Goal: Information Seeking & Learning: Learn about a topic

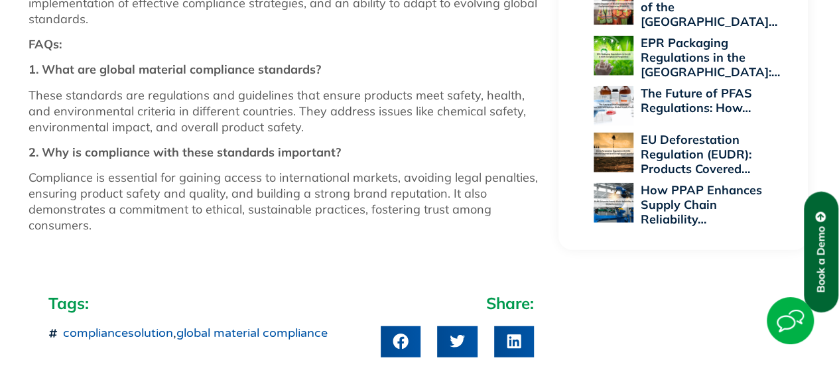
scroll to position [1546, 0]
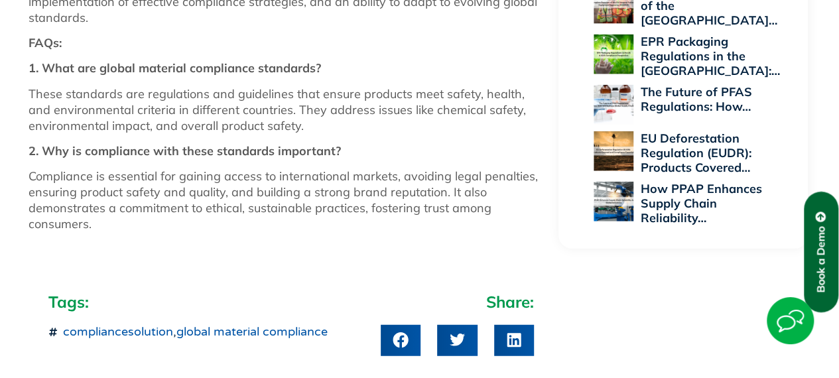
click at [296, 333] on link "global material compliance" at bounding box center [251, 331] width 151 height 15
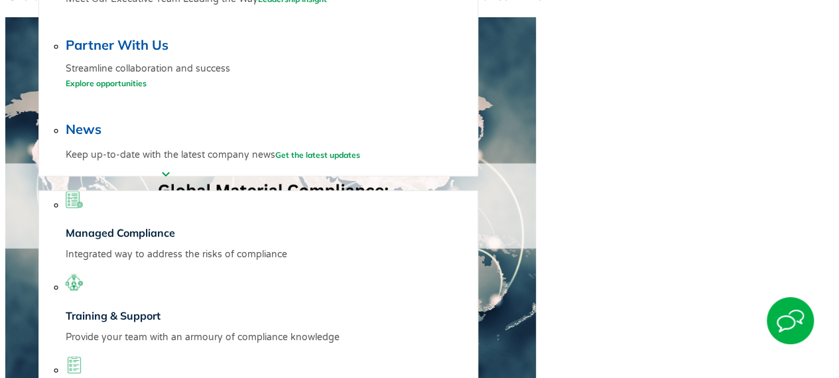
scroll to position [331, 0]
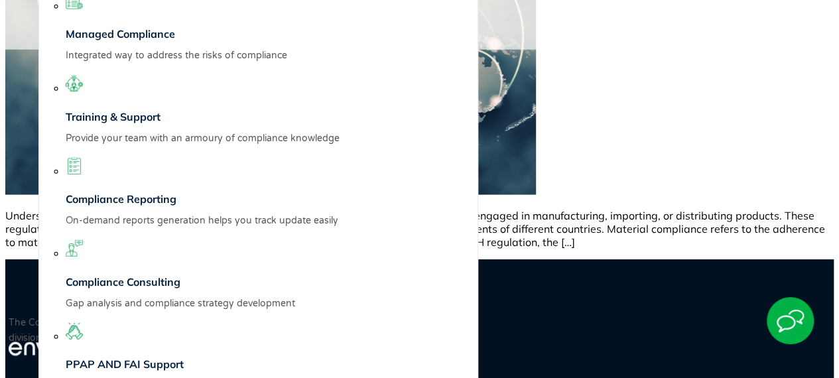
click at [770, 209] on p "Understanding and adhering to global material compliance standards is critical …" at bounding box center [419, 229] width 828 height 40
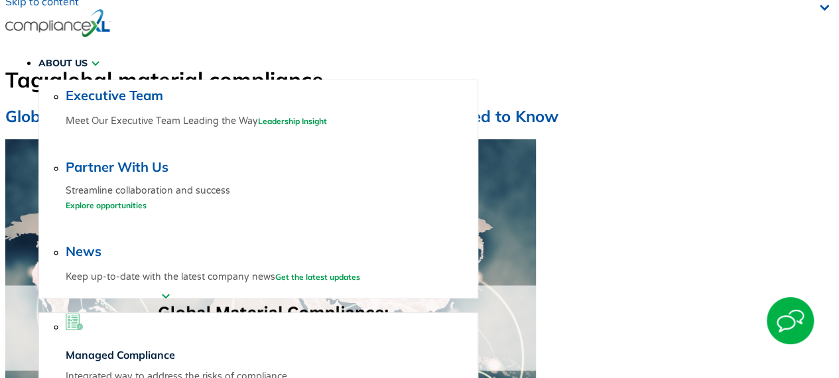
scroll to position [0, 0]
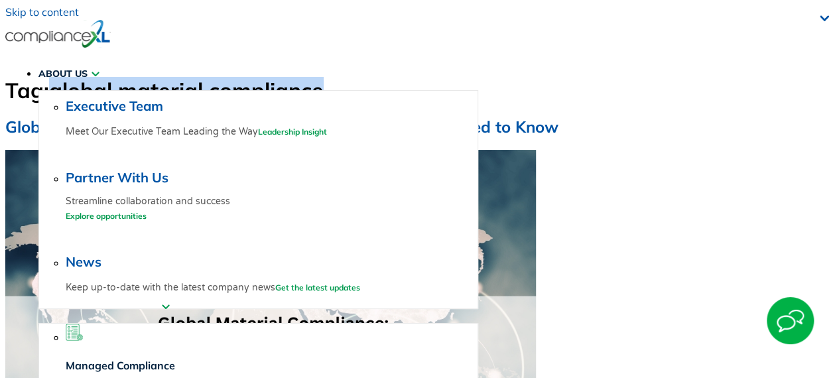
drag, startPoint x: 449, startPoint y: 80, endPoint x: 123, endPoint y: 82, distance: 326.2
click at [98, 79] on h1 "Tag: global material compliance" at bounding box center [164, 90] width 318 height 27
drag, startPoint x: 125, startPoint y: 82, endPoint x: 121, endPoint y: 76, distance: 7.2
click at [126, 82] on span "global material compliance" at bounding box center [186, 90] width 274 height 27
click at [113, 78] on span "global material compliance" at bounding box center [186, 90] width 274 height 27
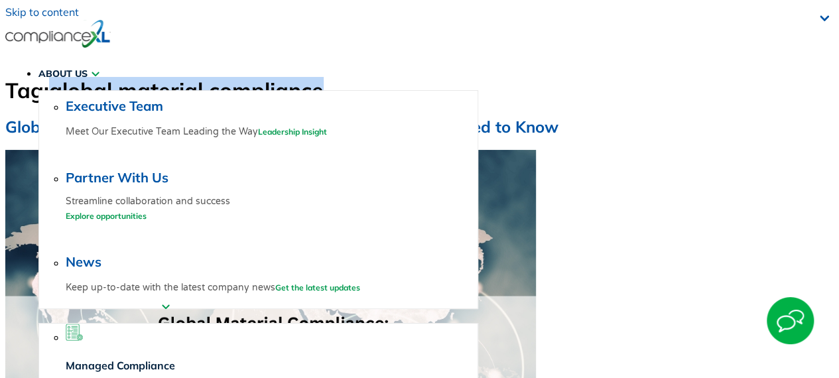
copy span "global material compliance"
